Goal: Task Accomplishment & Management: Manage account settings

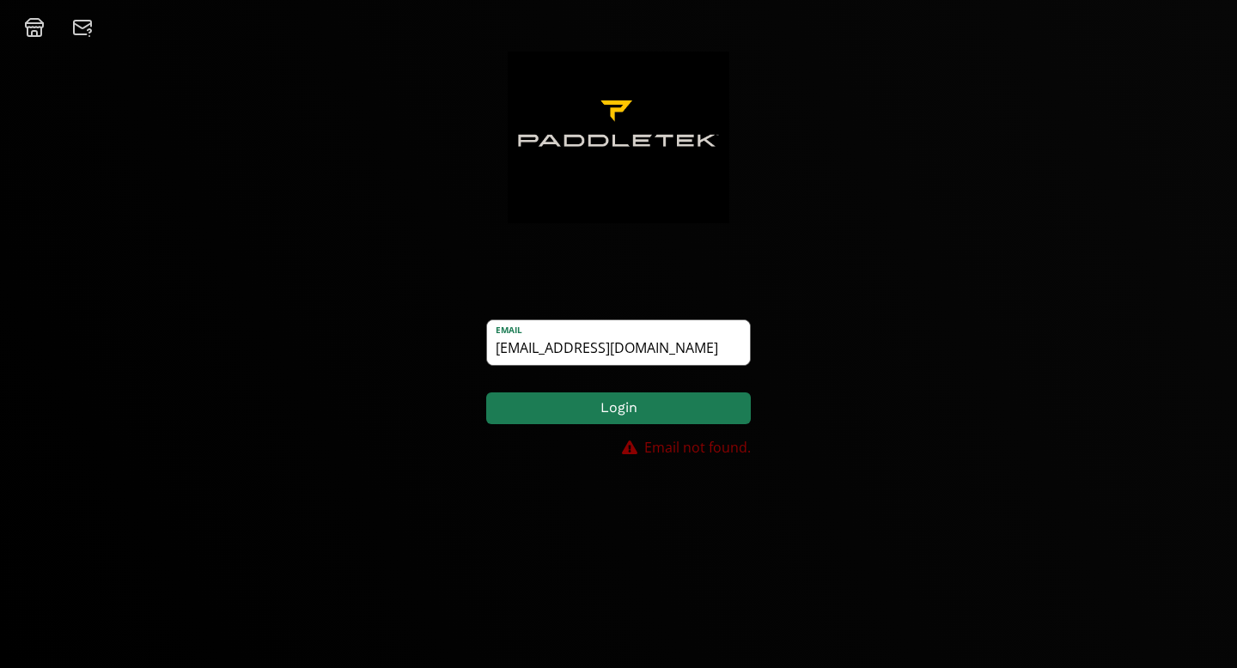
click at [595, 337] on input "[EMAIL_ADDRESS][DOMAIN_NAME]" at bounding box center [618, 342] width 263 height 45
type input "[EMAIL_ADDRESS][DOMAIN_NAME]"
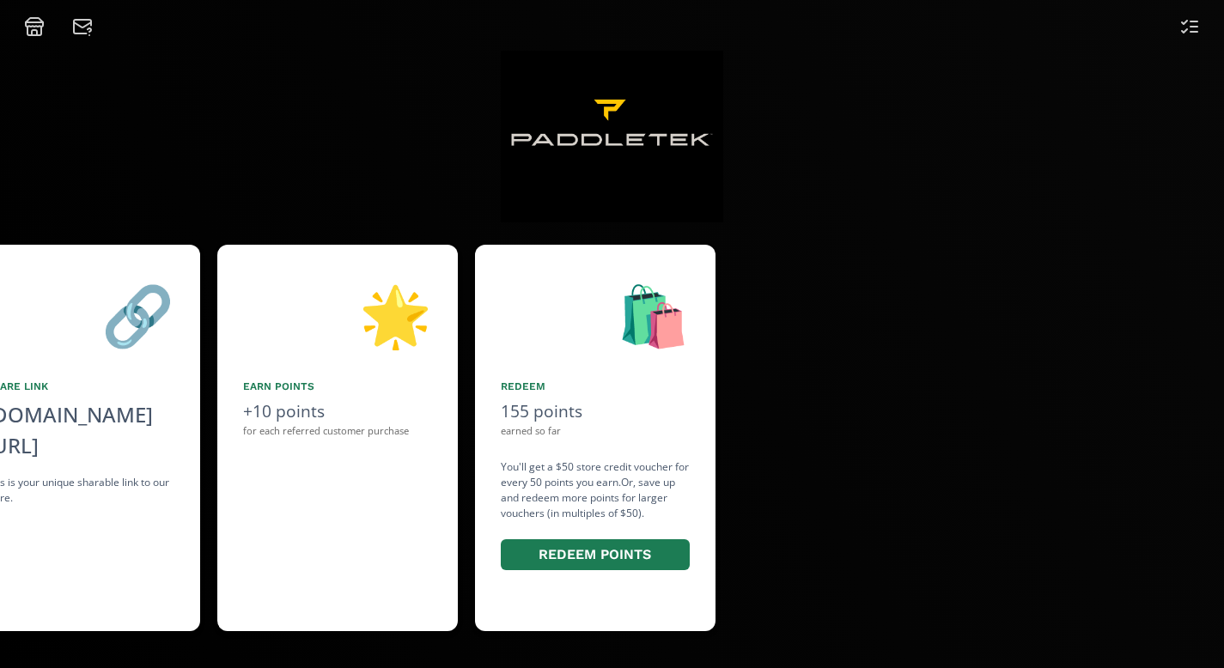
scroll to position [0, 1031]
